Goal: Check status: Check status

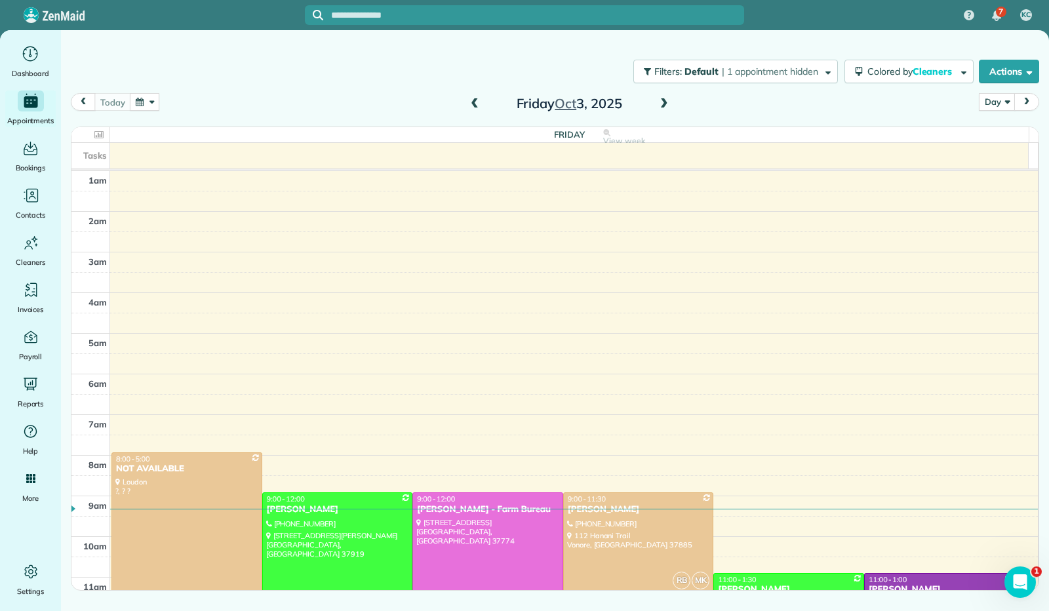
scroll to position [242, 0]
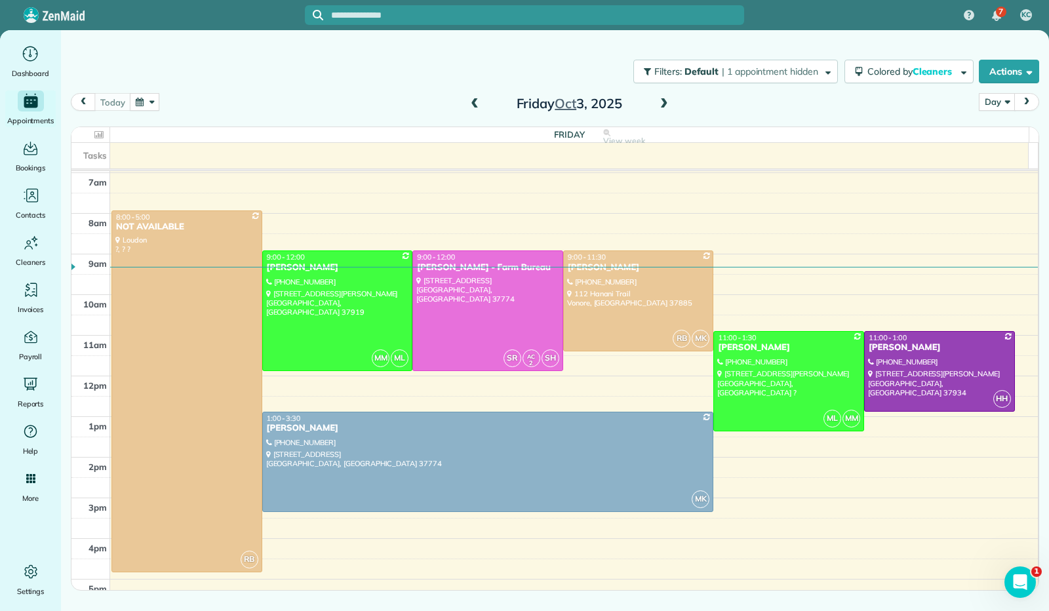
click at [663, 103] on span at bounding box center [664, 104] width 14 height 12
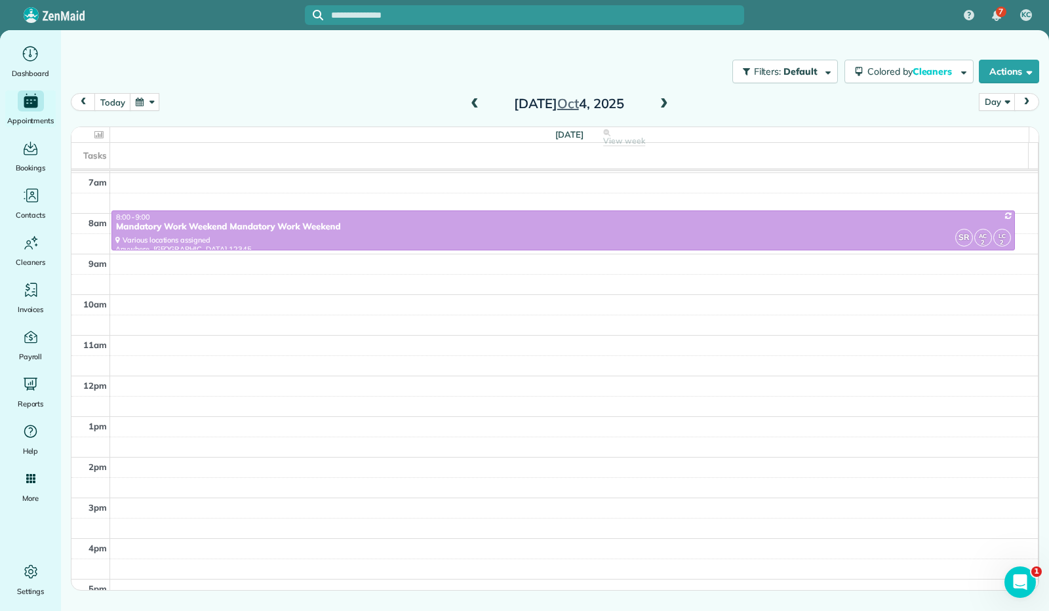
click at [663, 103] on span at bounding box center [664, 104] width 14 height 12
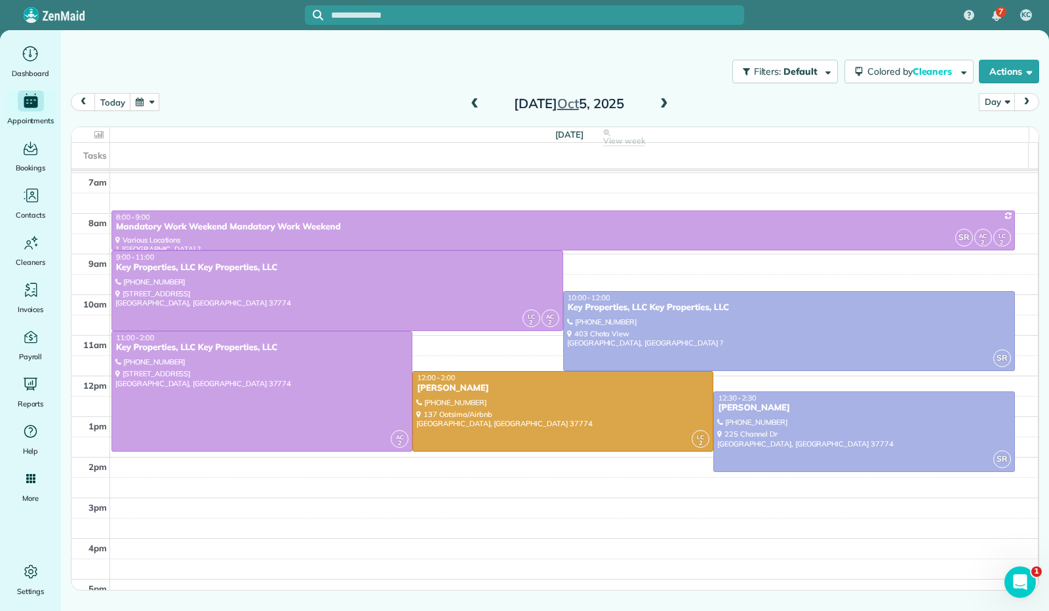
click at [663, 103] on span at bounding box center [664, 104] width 14 height 12
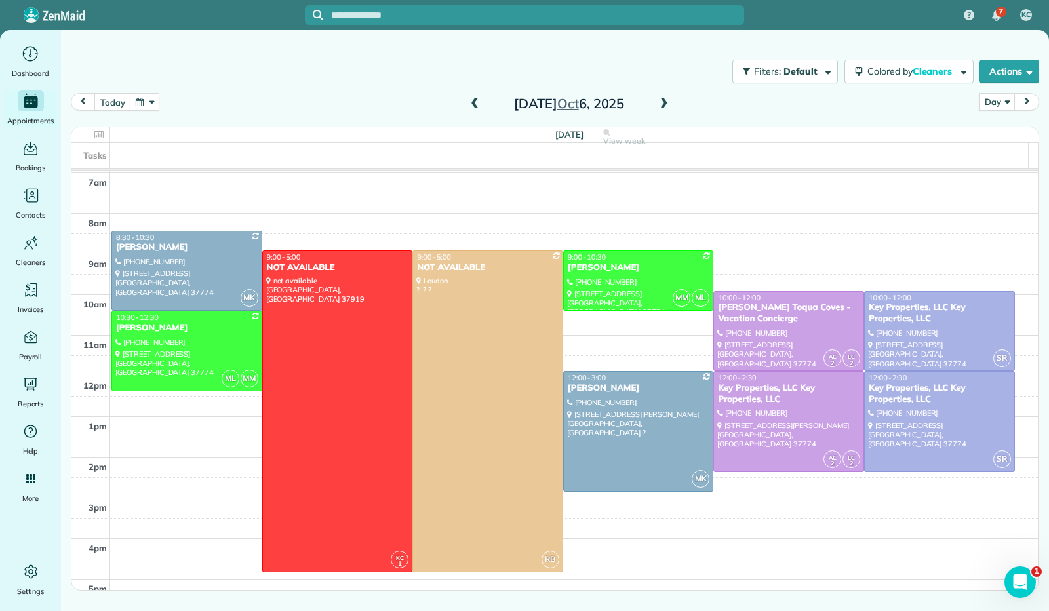
click at [663, 103] on span at bounding box center [664, 104] width 14 height 12
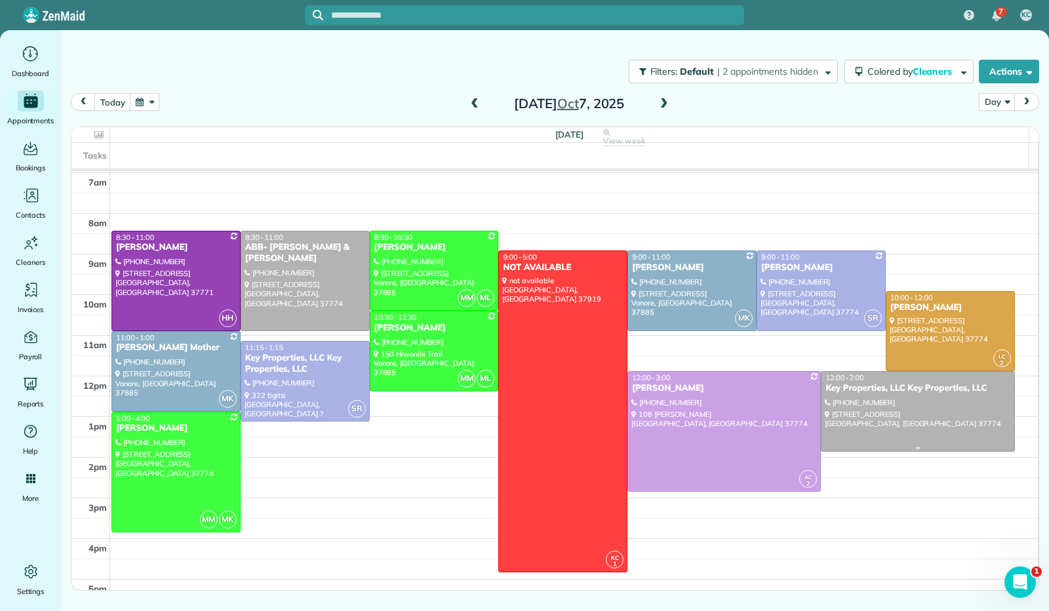
click at [906, 419] on div at bounding box center [917, 411] width 192 height 79
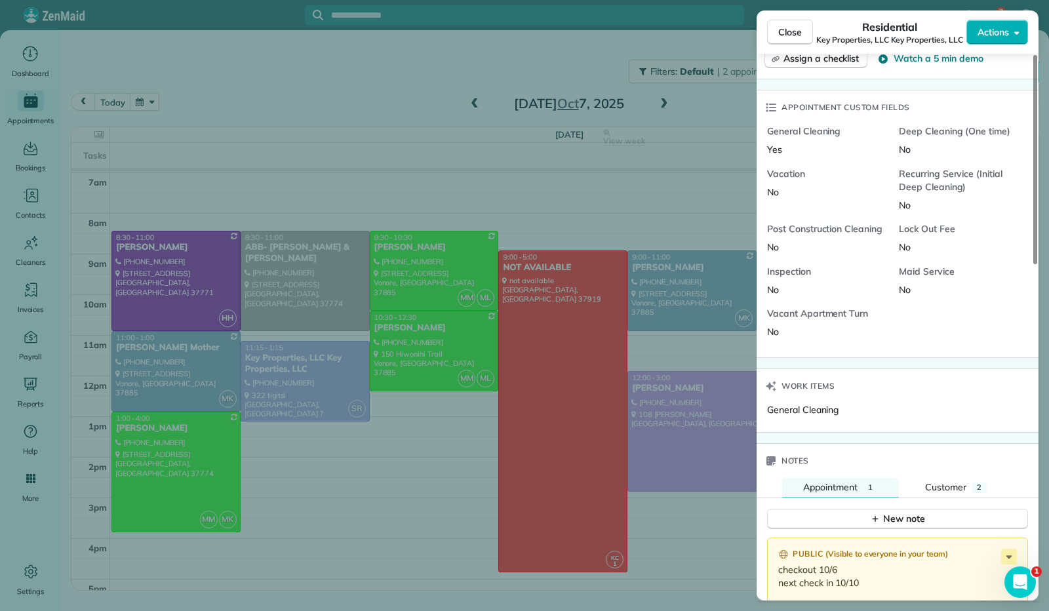
scroll to position [876, 0]
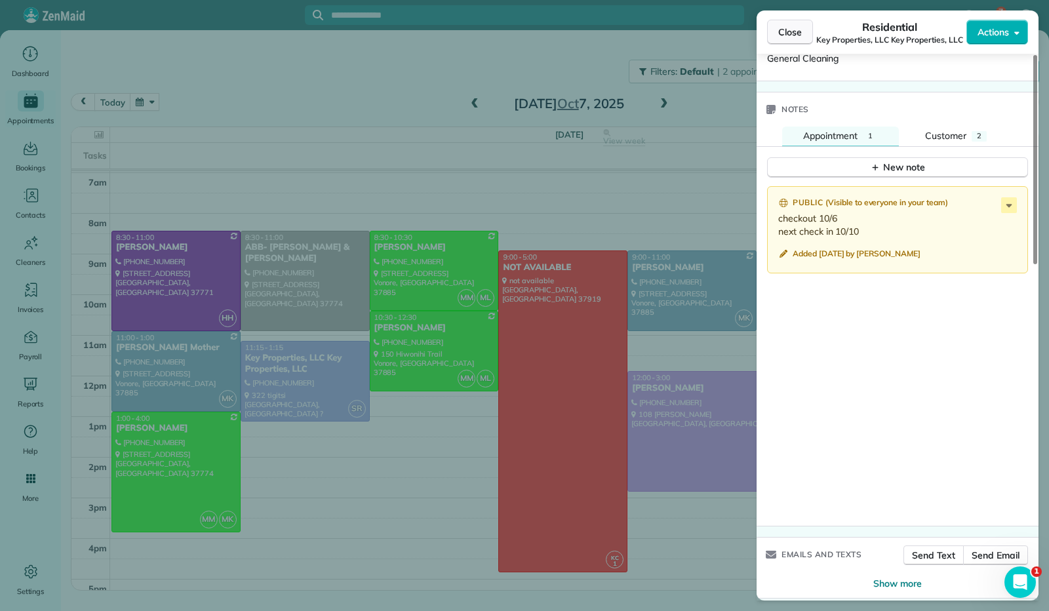
click at [793, 32] on span "Close" at bounding box center [790, 32] width 24 height 13
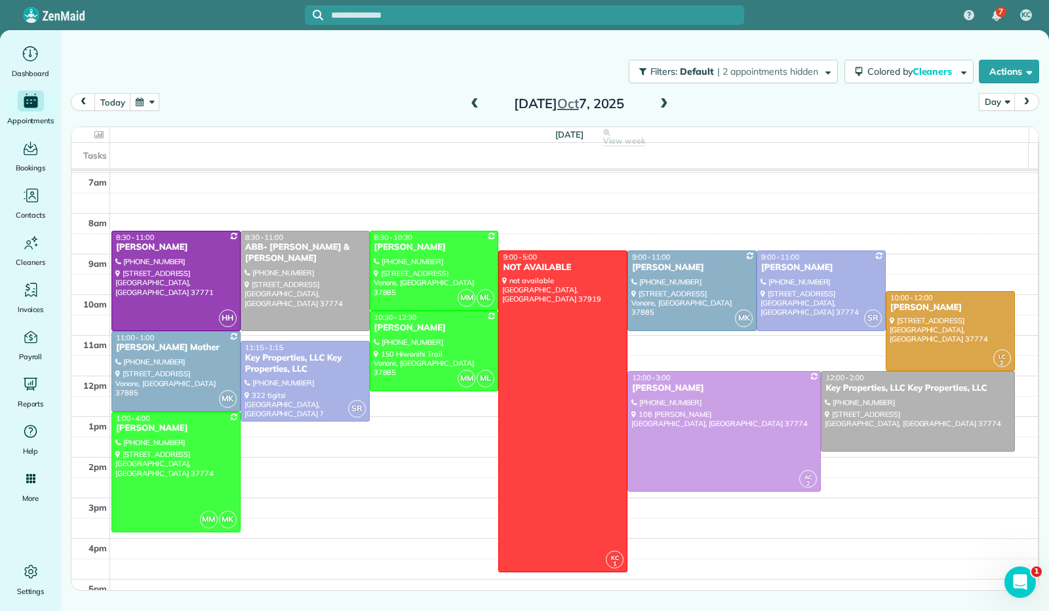
click at [666, 105] on span at bounding box center [664, 104] width 14 height 12
